Goal: Task Accomplishment & Management: Complete application form

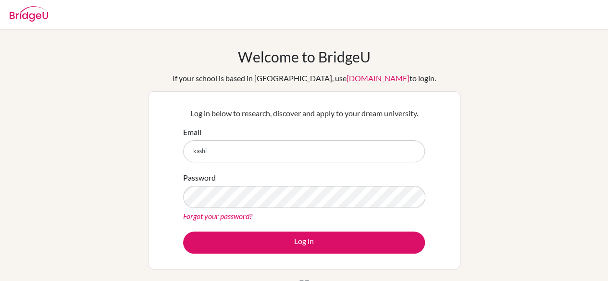
type input "[EMAIL_ADDRESS][DOMAIN_NAME]"
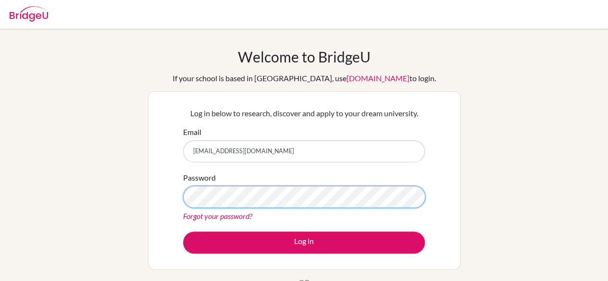
click at [183, 232] on button "Log in" at bounding box center [304, 243] width 242 height 22
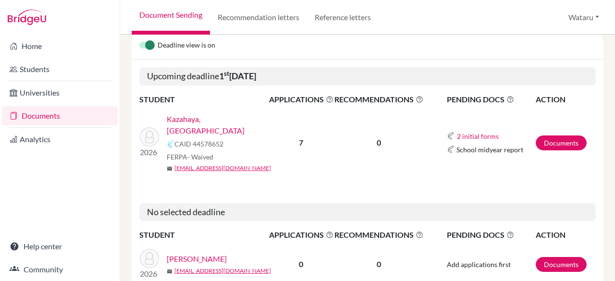
scroll to position [132, 0]
click at [191, 114] on link "Kazahaya, Marin" at bounding box center [221, 124] width 109 height 23
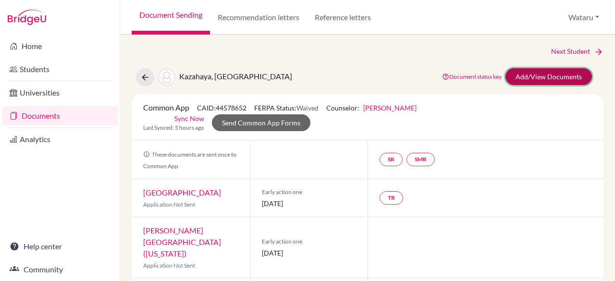
click at [567, 79] on link "Add/View Documents" at bounding box center [549, 76] width 87 height 17
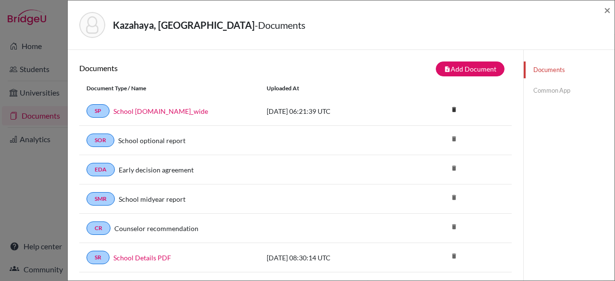
click at [554, 90] on link "Common App" at bounding box center [569, 90] width 91 height 17
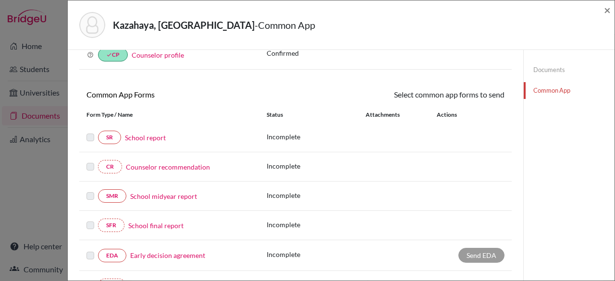
scroll to position [56, 0]
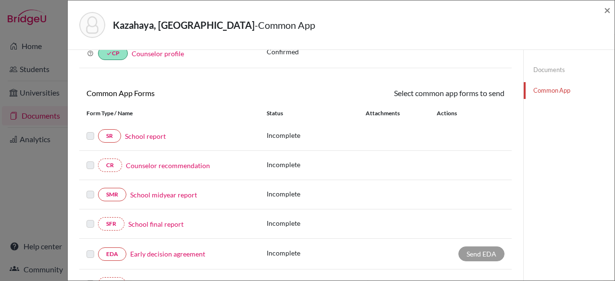
click at [148, 131] on link "School report" at bounding box center [145, 136] width 41 height 10
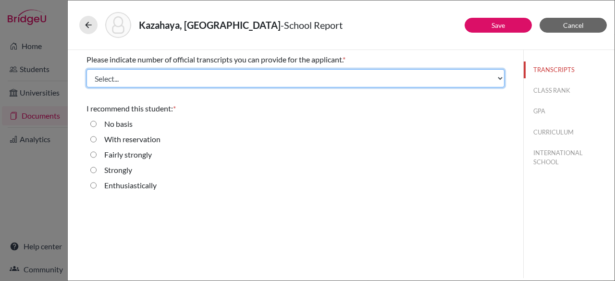
click at [438, 81] on select "Select... 1 2 3 4" at bounding box center [296, 78] width 418 height 18
select select "1"
click at [87, 69] on select "Select... 1 2 3 4" at bounding box center [296, 78] width 418 height 18
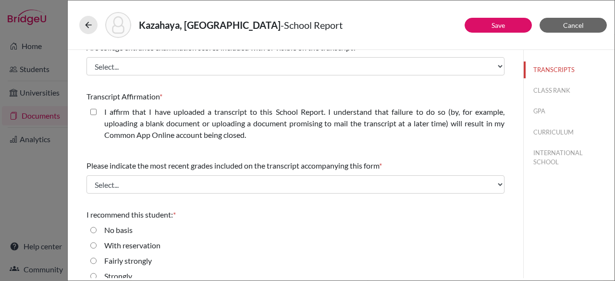
scroll to position [248, 0]
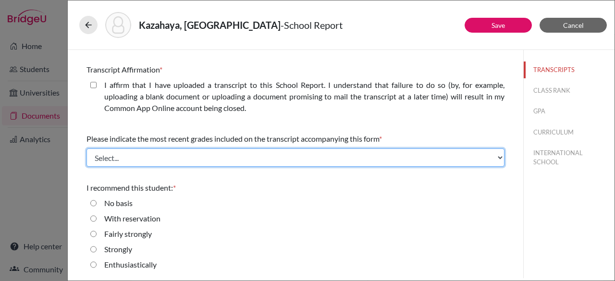
click at [239, 158] on select "Select... Final junior year grades 1st Quarter senior year grades 2nd Quarter/1…" at bounding box center [296, 158] width 418 height 18
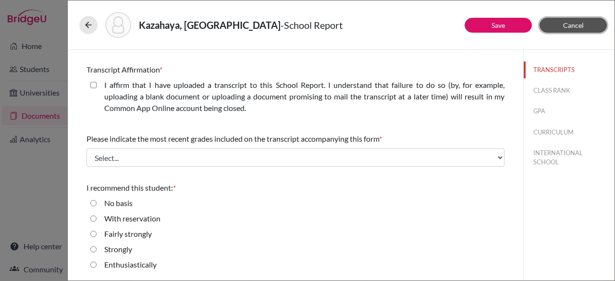
click at [585, 23] on button "Cancel" at bounding box center [573, 25] width 67 height 15
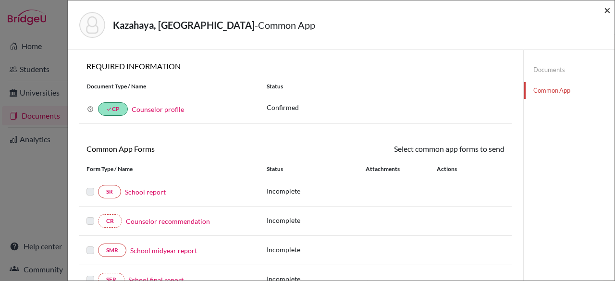
click at [605, 10] on span "×" at bounding box center [607, 10] width 7 height 14
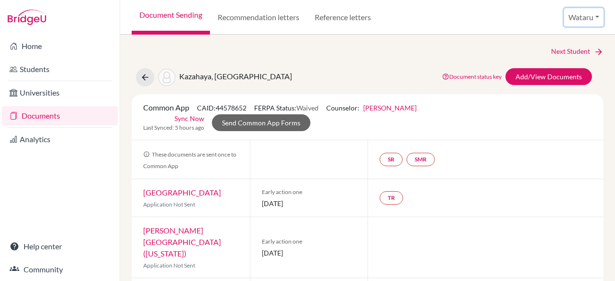
click at [595, 14] on button "Wataru" at bounding box center [583, 17] width 39 height 18
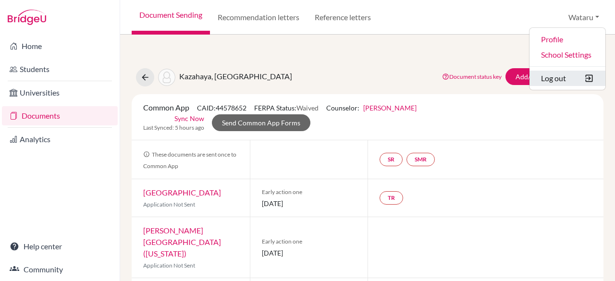
click at [566, 71] on button "Log out" at bounding box center [568, 78] width 76 height 15
